Goal: Task Accomplishment & Management: Manage account settings

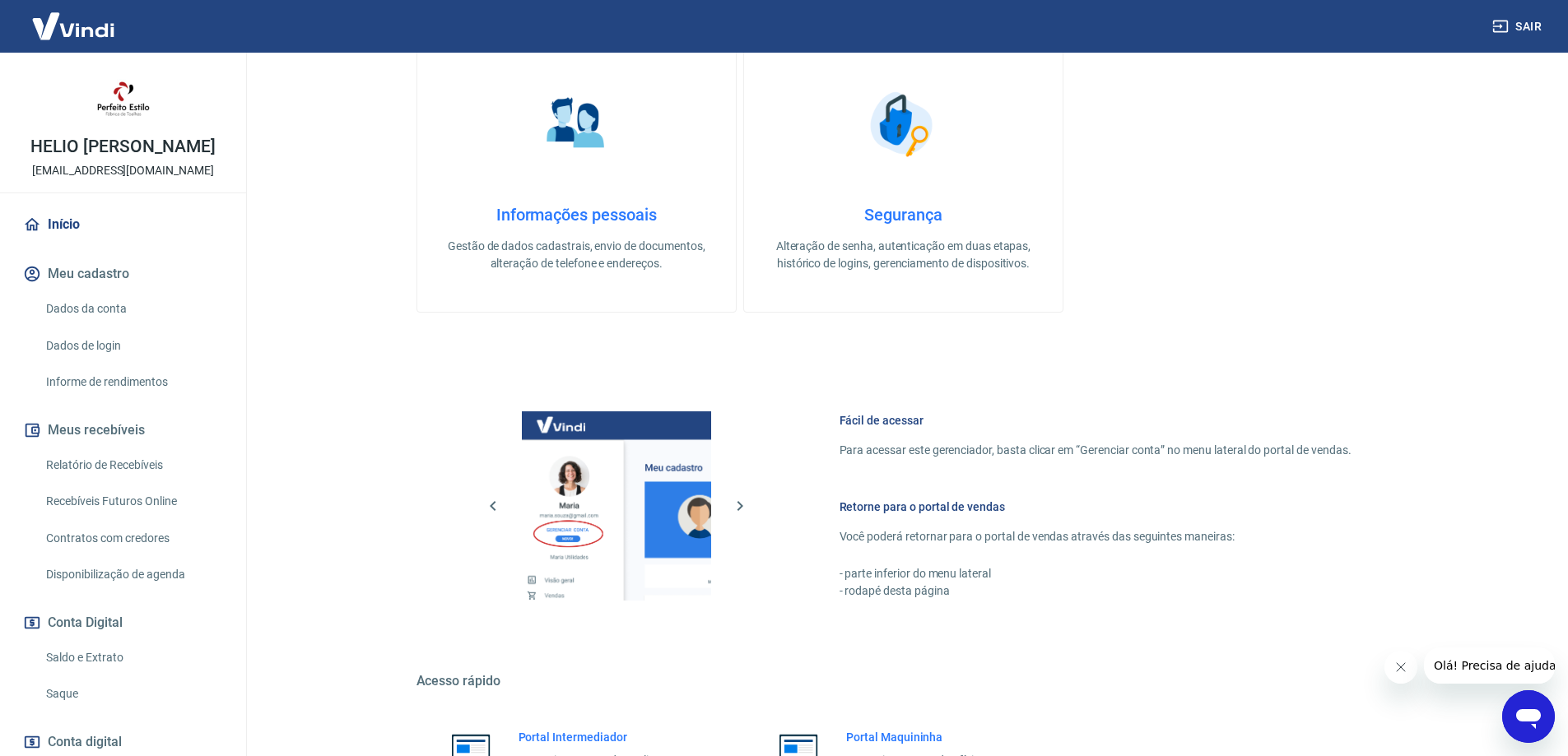
scroll to position [527, 0]
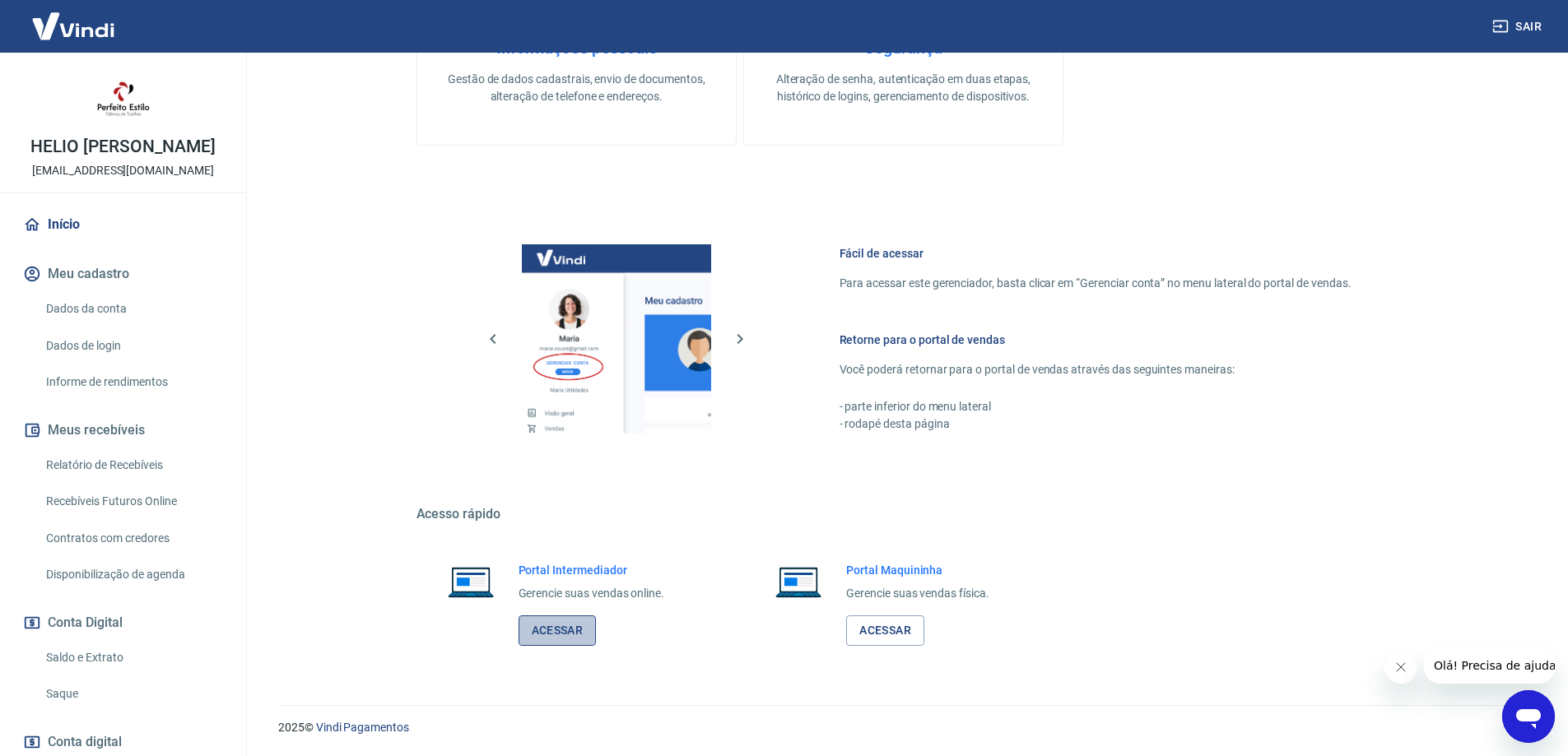
click at [549, 623] on link "Acessar" at bounding box center [557, 631] width 78 height 30
